Goal: Navigation & Orientation: Find specific page/section

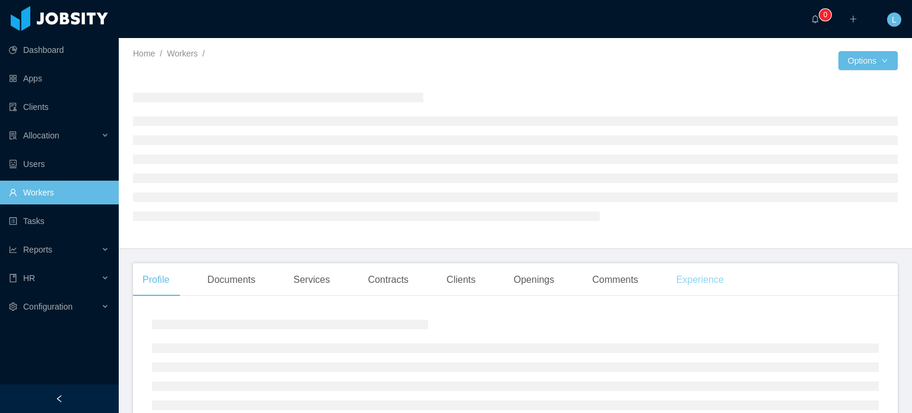
click at [693, 286] on div "Experience" at bounding box center [700, 279] width 67 height 33
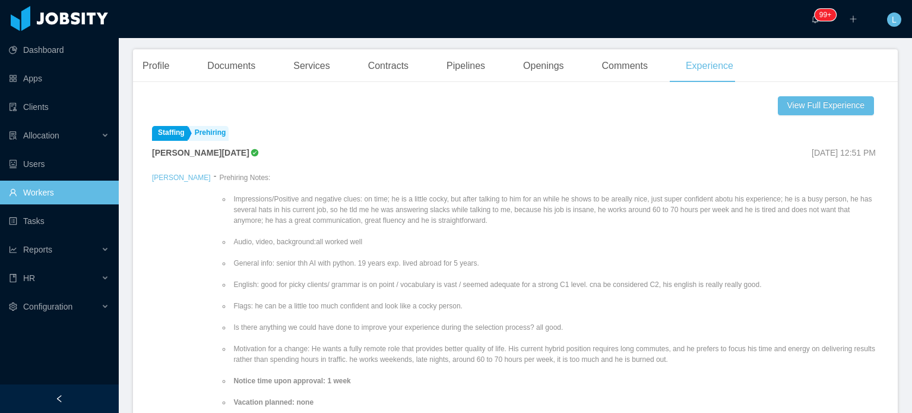
scroll to position [124, 0]
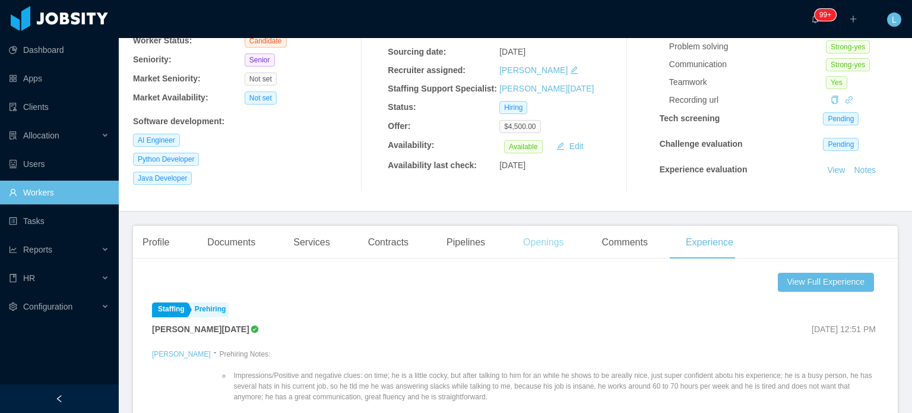
click at [550, 247] on div "Openings" at bounding box center [544, 242] width 60 height 33
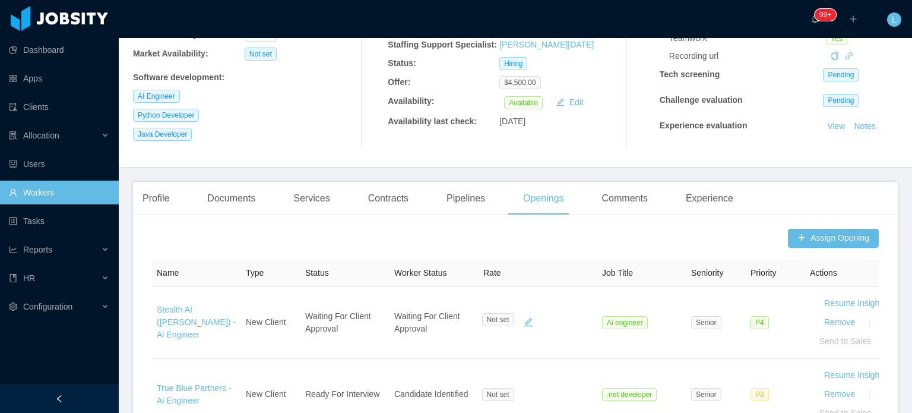
scroll to position [302, 0]
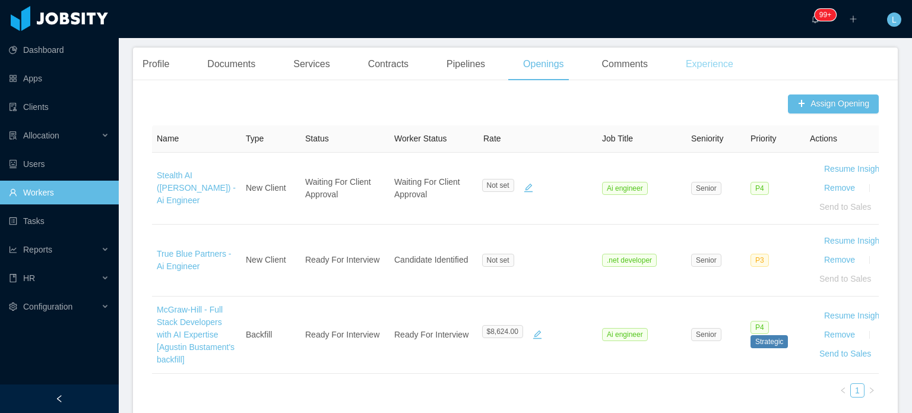
click at [708, 63] on div "Experience" at bounding box center [709, 64] width 67 height 33
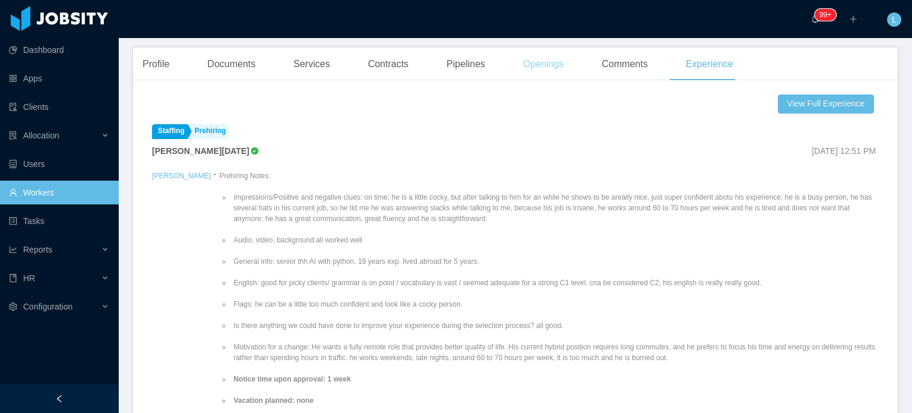
click at [533, 64] on div "Openings" at bounding box center [544, 64] width 60 height 33
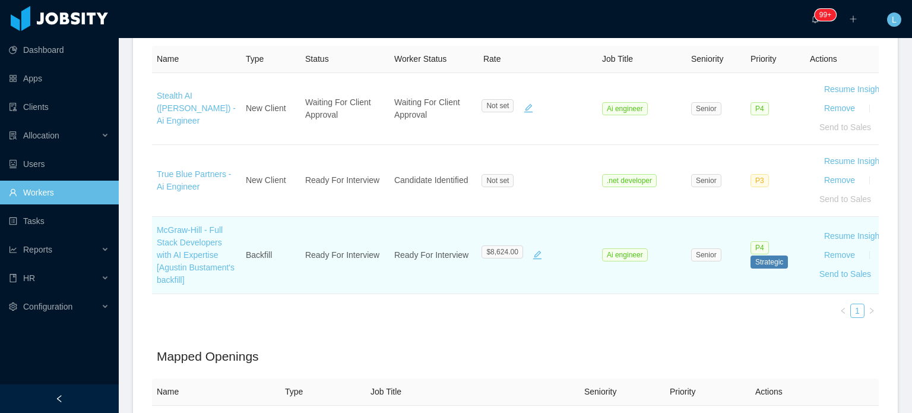
scroll to position [292, 0]
